Goal: Task Accomplishment & Management: Manage account settings

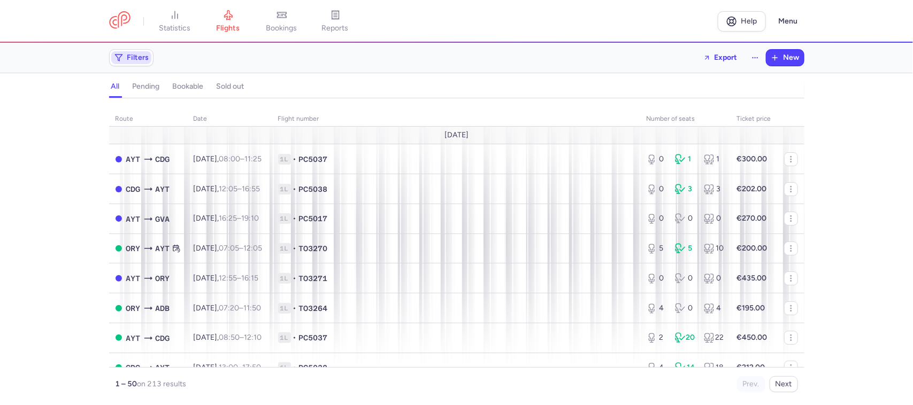
click at [143, 58] on span "Filters" at bounding box center [138, 57] width 22 height 9
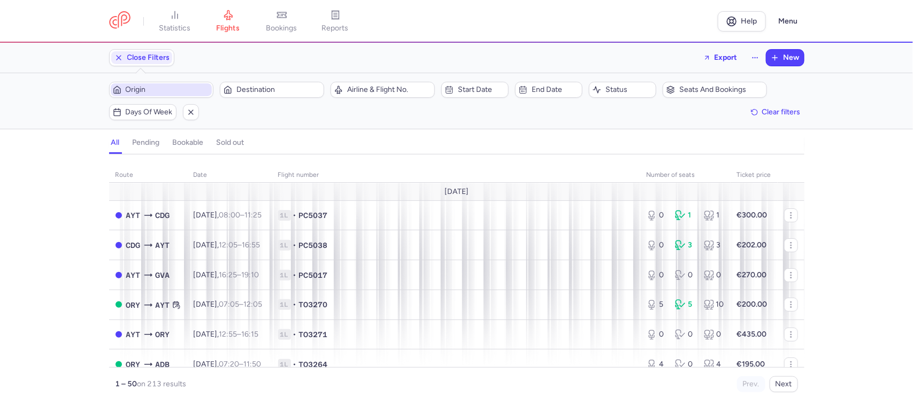
click at [155, 94] on span "Origin" at bounding box center [168, 90] width 84 height 9
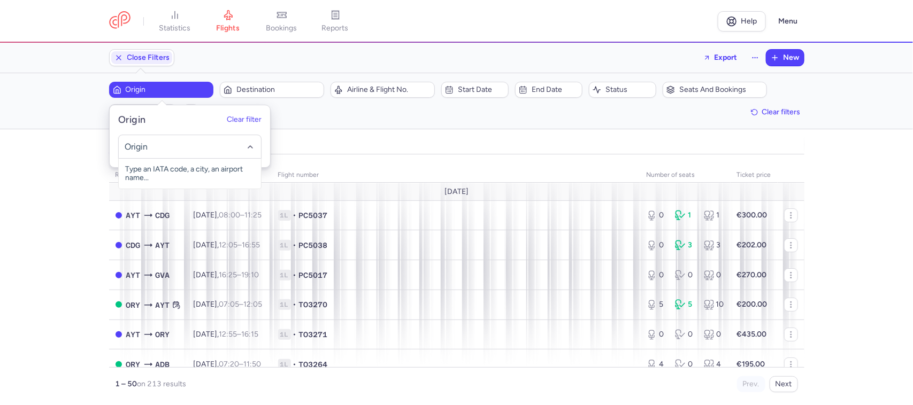
click at [153, 148] on input "-searchbox" at bounding box center [189, 147] width 131 height 12
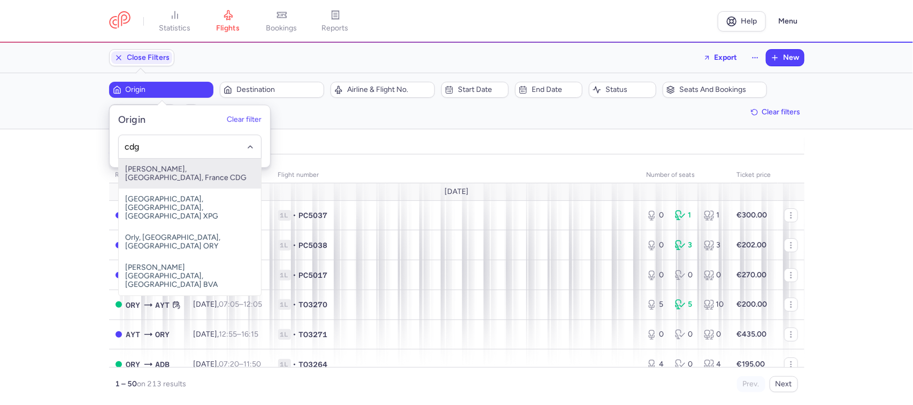
click at [220, 169] on span "[PERSON_NAME], [GEOGRAPHIC_DATA], France CDG" at bounding box center [190, 174] width 142 height 30
type input "cdg"
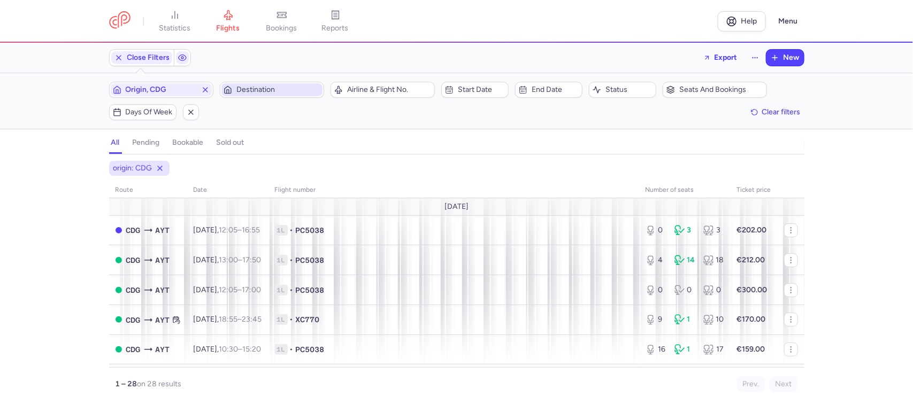
click at [249, 92] on span "Destination" at bounding box center [278, 90] width 84 height 9
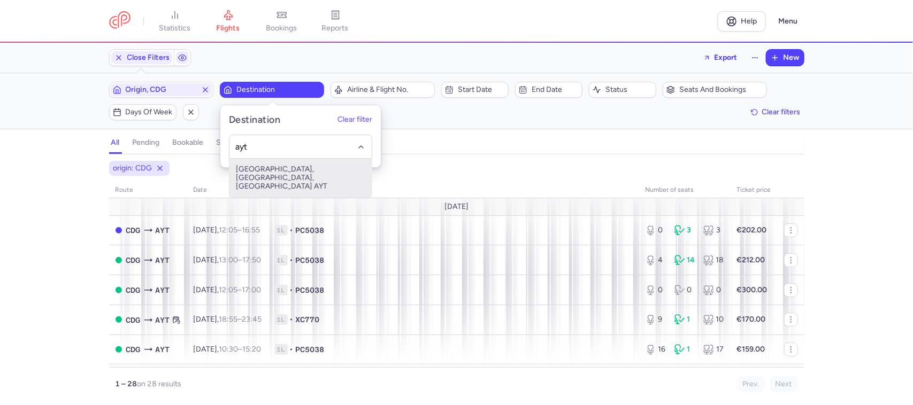
click at [266, 168] on span "[GEOGRAPHIC_DATA], [GEOGRAPHIC_DATA], [GEOGRAPHIC_DATA] AYT" at bounding box center [300, 178] width 142 height 39
type input "ayt"
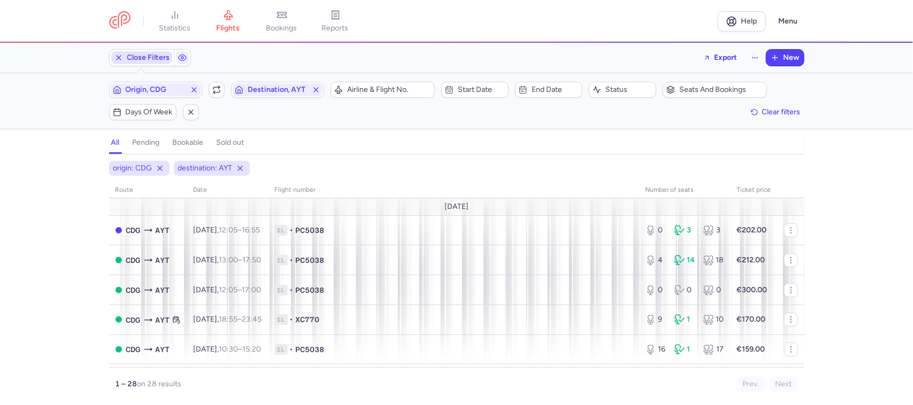
click at [152, 60] on span "Close Filters" at bounding box center [148, 57] width 43 height 9
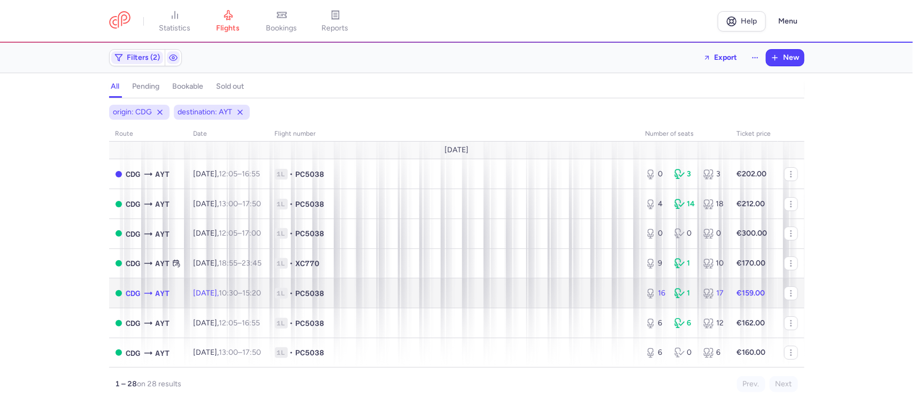
click at [405, 284] on td "1L • PC5038" at bounding box center [453, 294] width 371 height 30
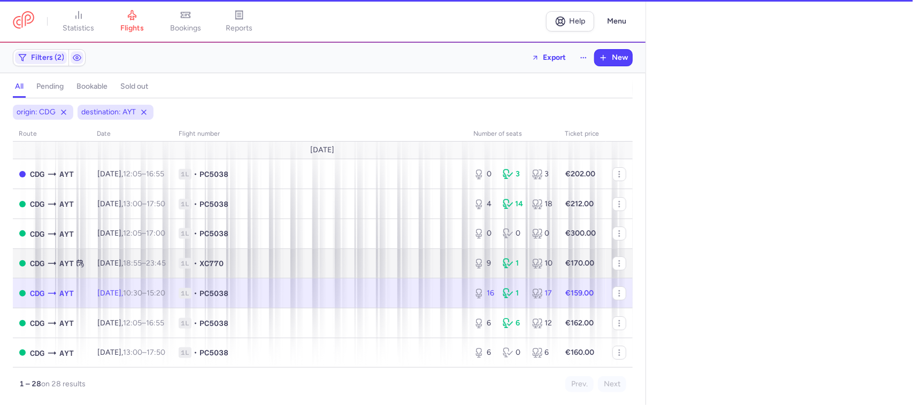
scroll to position [201, 0]
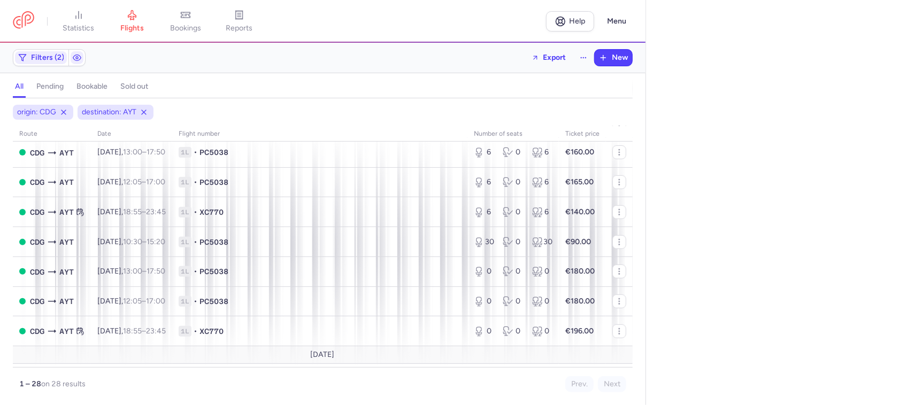
select select "days"
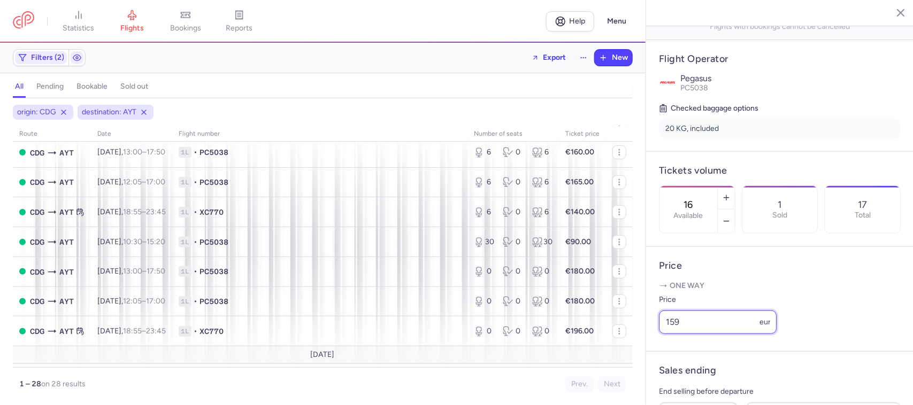
drag, startPoint x: 687, startPoint y: 334, endPoint x: 675, endPoint y: 340, distance: 13.2
click at [675, 334] on input "159" at bounding box center [718, 323] width 118 height 24
type input "155"
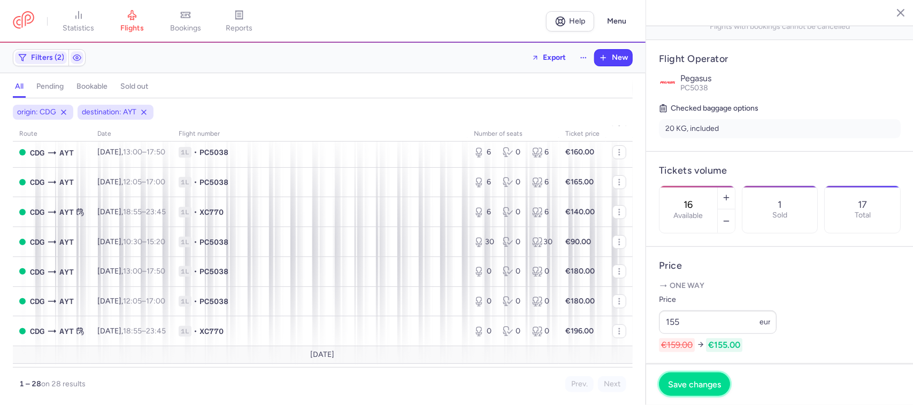
click at [689, 384] on span "Save changes" at bounding box center [694, 385] width 53 height 10
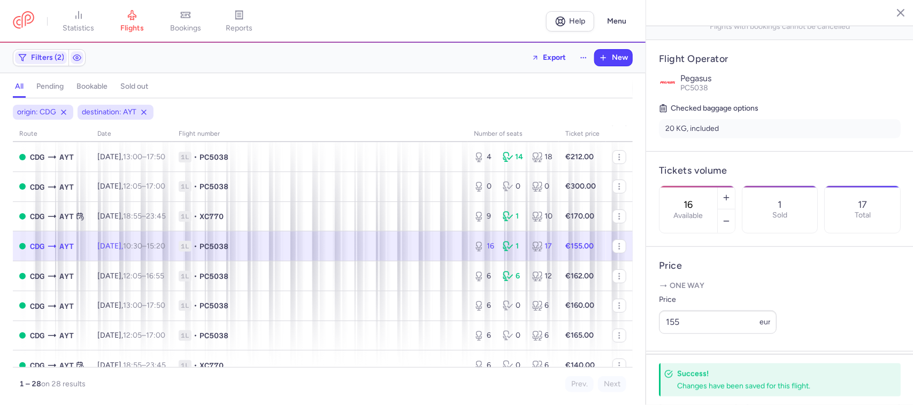
scroll to position [0, 0]
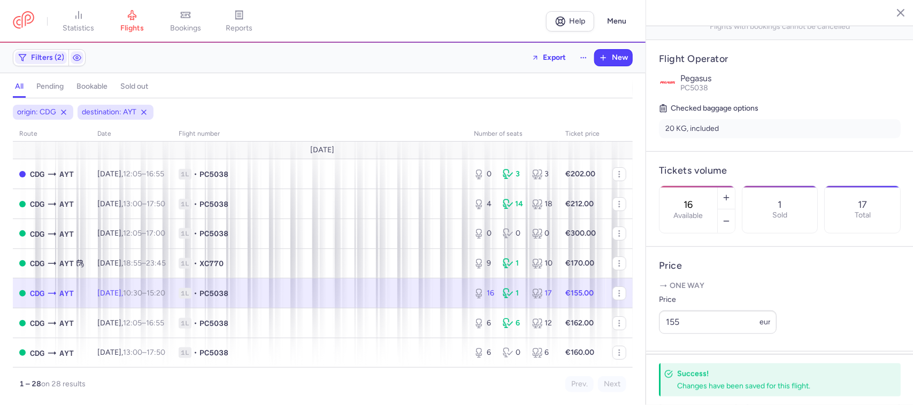
click at [383, 293] on span "1L • PC5038" at bounding box center [320, 293] width 282 height 11
drag, startPoint x: 682, startPoint y: 337, endPoint x: 677, endPoint y: 340, distance: 5.8
click at [677, 334] on input "155" at bounding box center [718, 323] width 118 height 24
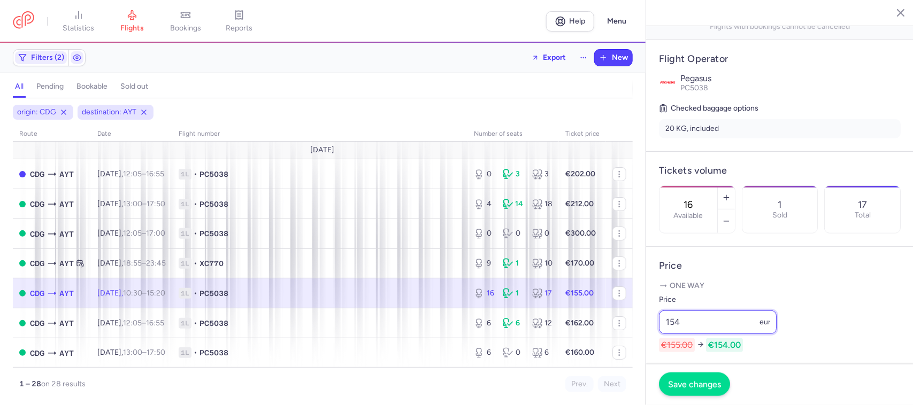
type input "154"
click at [689, 386] on span "Save changes" at bounding box center [694, 385] width 53 height 10
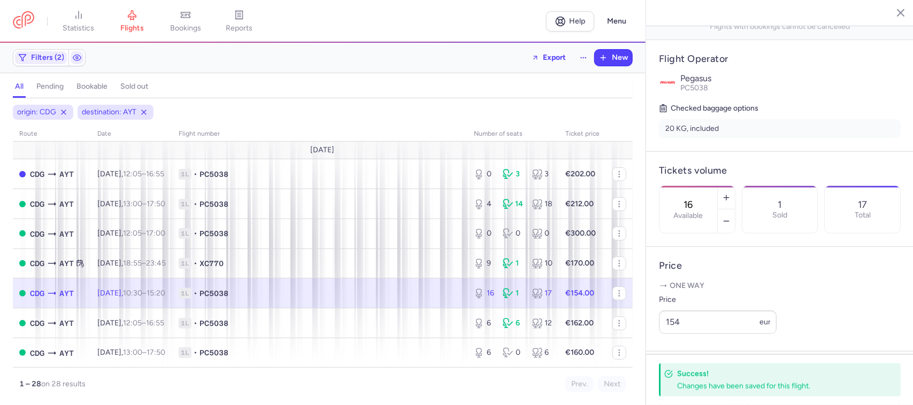
click at [448, 289] on span "1L • PC5038" at bounding box center [320, 293] width 282 height 11
drag, startPoint x: 685, startPoint y: 340, endPoint x: 667, endPoint y: 342, distance: 17.9
click at [667, 334] on input "154" at bounding box center [718, 323] width 118 height 24
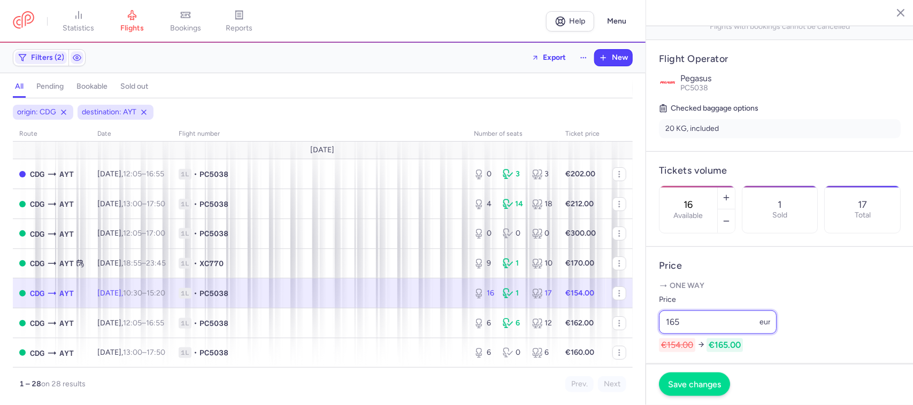
type input "165"
click at [678, 383] on span "Save changes" at bounding box center [694, 385] width 53 height 10
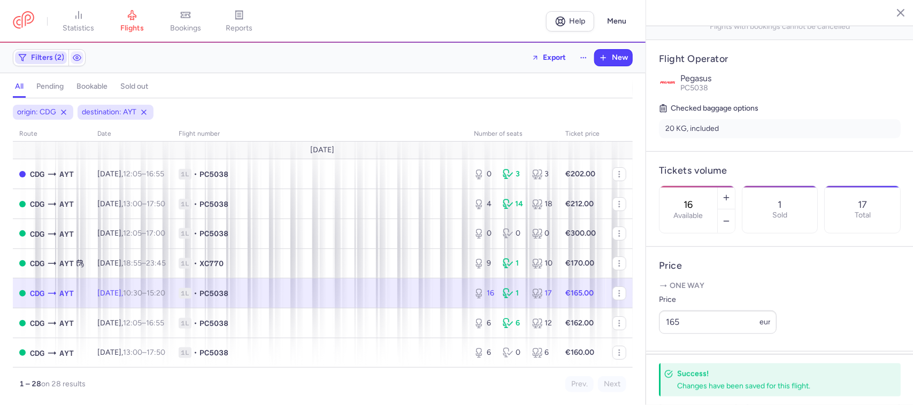
click at [51, 58] on span "Filters (2)" at bounding box center [47, 57] width 33 height 9
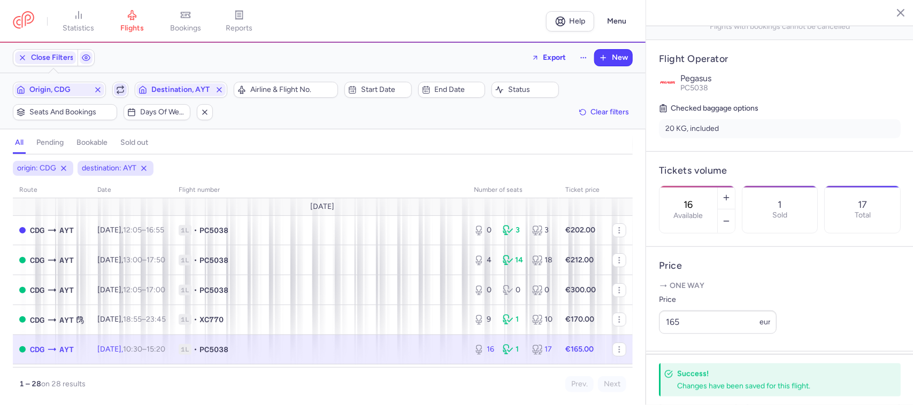
click at [124, 91] on icon "button" at bounding box center [120, 91] width 6 height 2
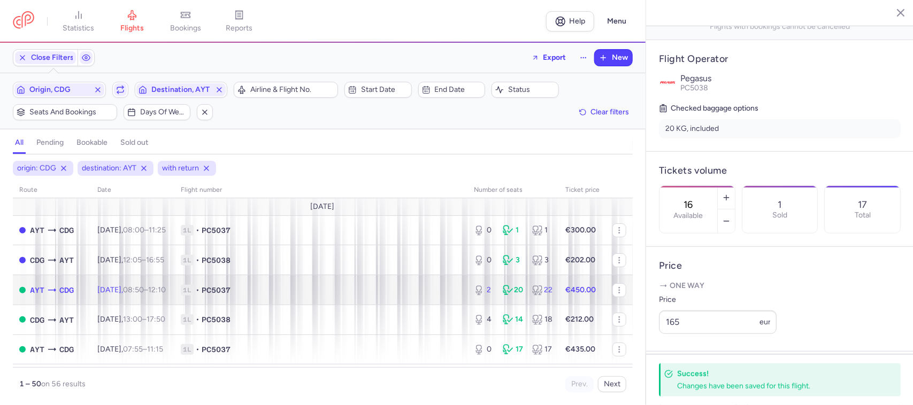
click at [326, 286] on span "1L • PC5037" at bounding box center [321, 290] width 280 height 11
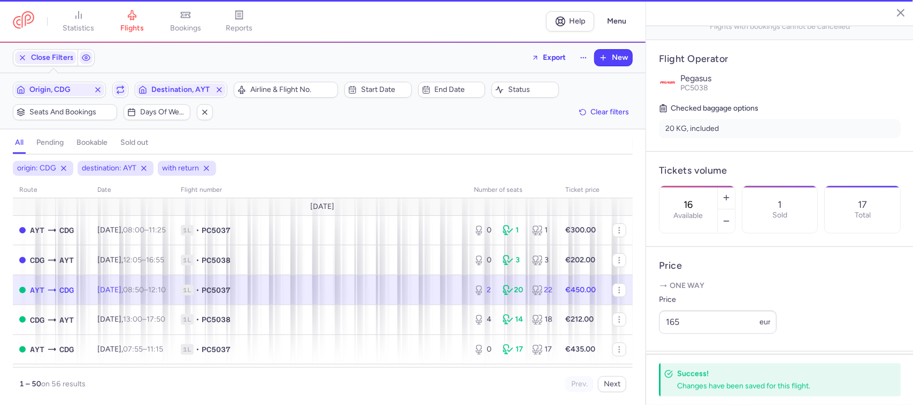
type input "2"
type input "9"
select select "hours"
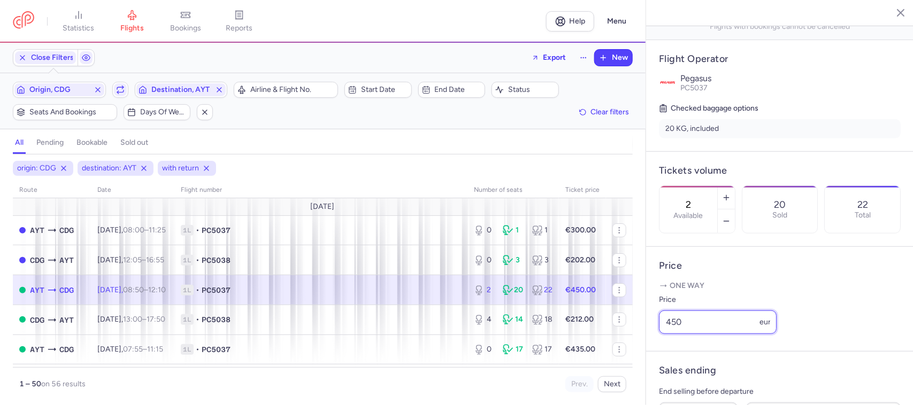
drag, startPoint x: 696, startPoint y: 335, endPoint x: 662, endPoint y: 340, distance: 34.6
click at [662, 334] on input "450" at bounding box center [718, 323] width 118 height 24
type input "325"
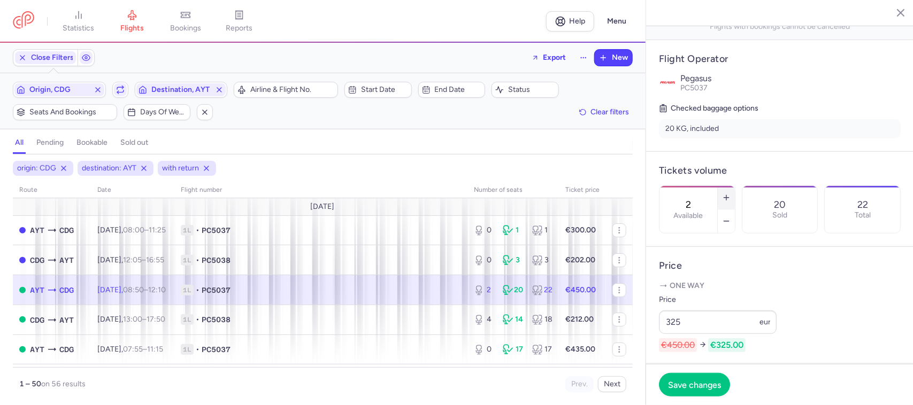
click at [726, 195] on line "button" at bounding box center [726, 197] width 0 height 5
click at [698, 386] on span "Save changes" at bounding box center [694, 385] width 53 height 10
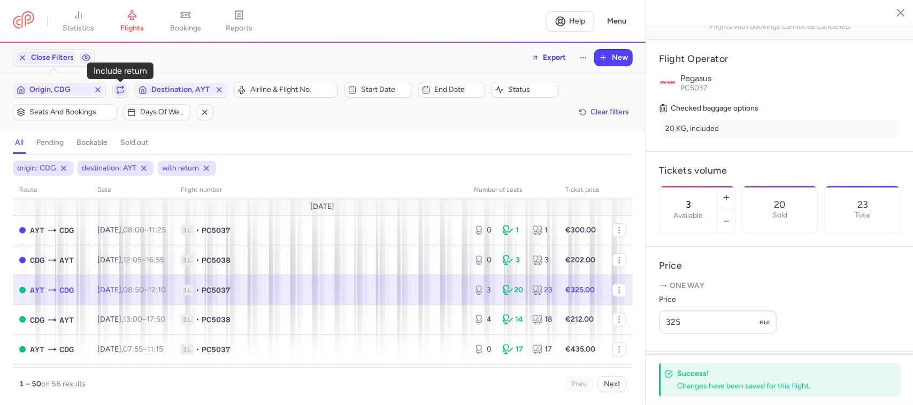
click at [125, 91] on span "button" at bounding box center [120, 89] width 13 height 13
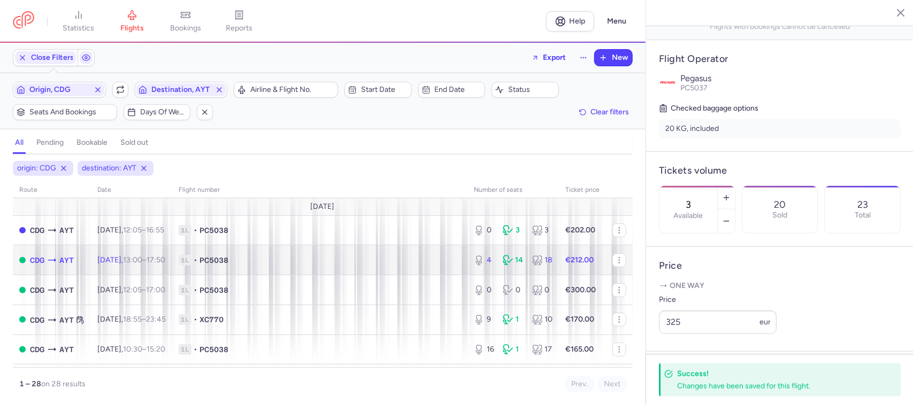
click at [332, 249] on td "1L • PC5038" at bounding box center [319, 260] width 295 height 30
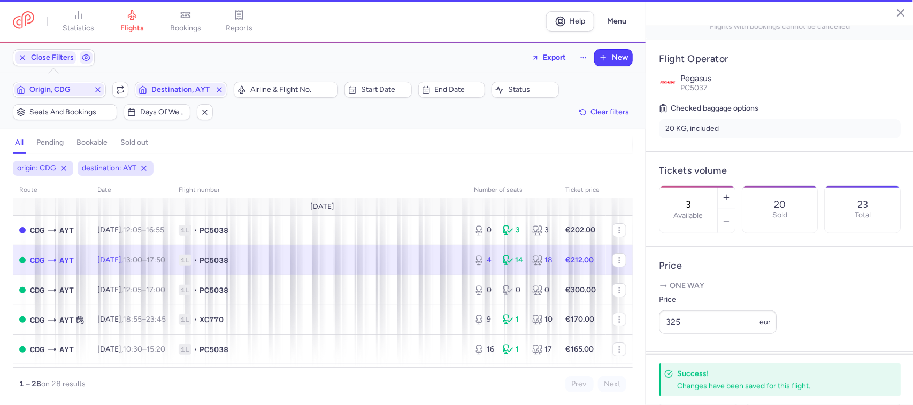
type input "4"
type input "13"
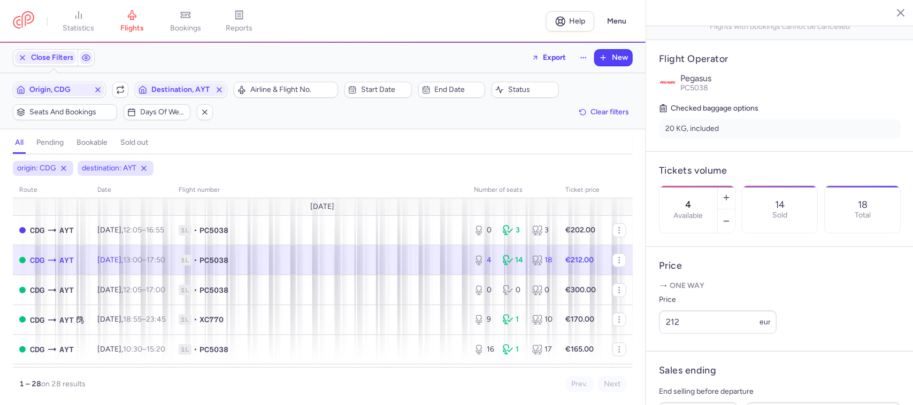
click at [311, 257] on span "1L • PC5038" at bounding box center [320, 260] width 282 height 11
click at [394, 262] on span "1L • PC5038" at bounding box center [320, 260] width 282 height 11
click at [731, 194] on icon "button" at bounding box center [726, 198] width 9 height 9
type input "6"
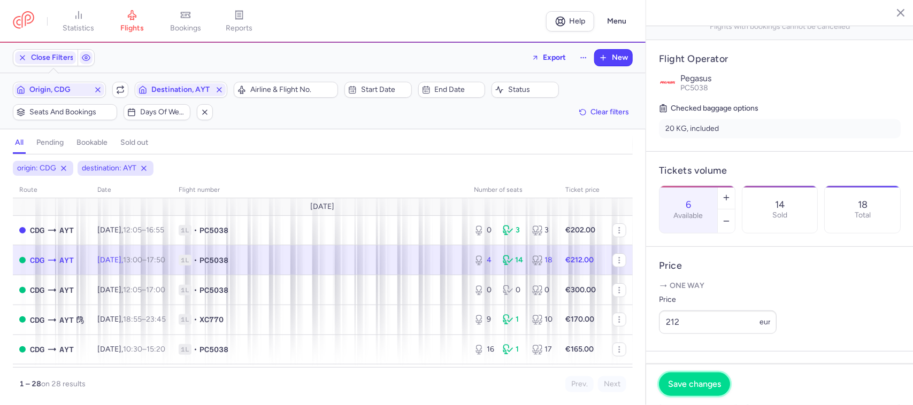
click at [704, 380] on span "Save changes" at bounding box center [694, 385] width 53 height 10
